Goal: Task Accomplishment & Management: Use online tool/utility

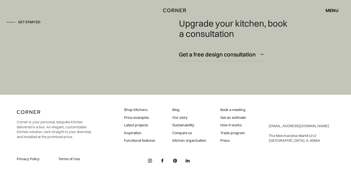
scroll to position [3371, 0]
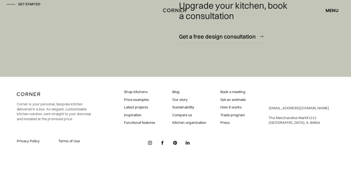
click at [225, 122] on link "Press" at bounding box center [232, 122] width 25 height 5
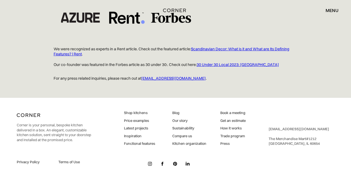
scroll to position [180, 0]
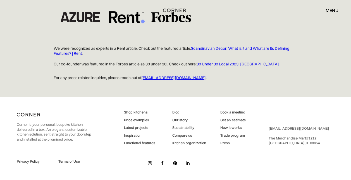
click at [183, 120] on link "Our story" at bounding box center [189, 120] width 34 height 5
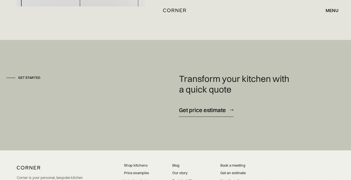
scroll to position [1425, 0]
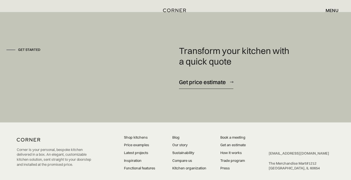
click at [195, 83] on div "Get price estimate" at bounding box center [202, 82] width 47 height 8
